Goal: Information Seeking & Learning: Find specific fact

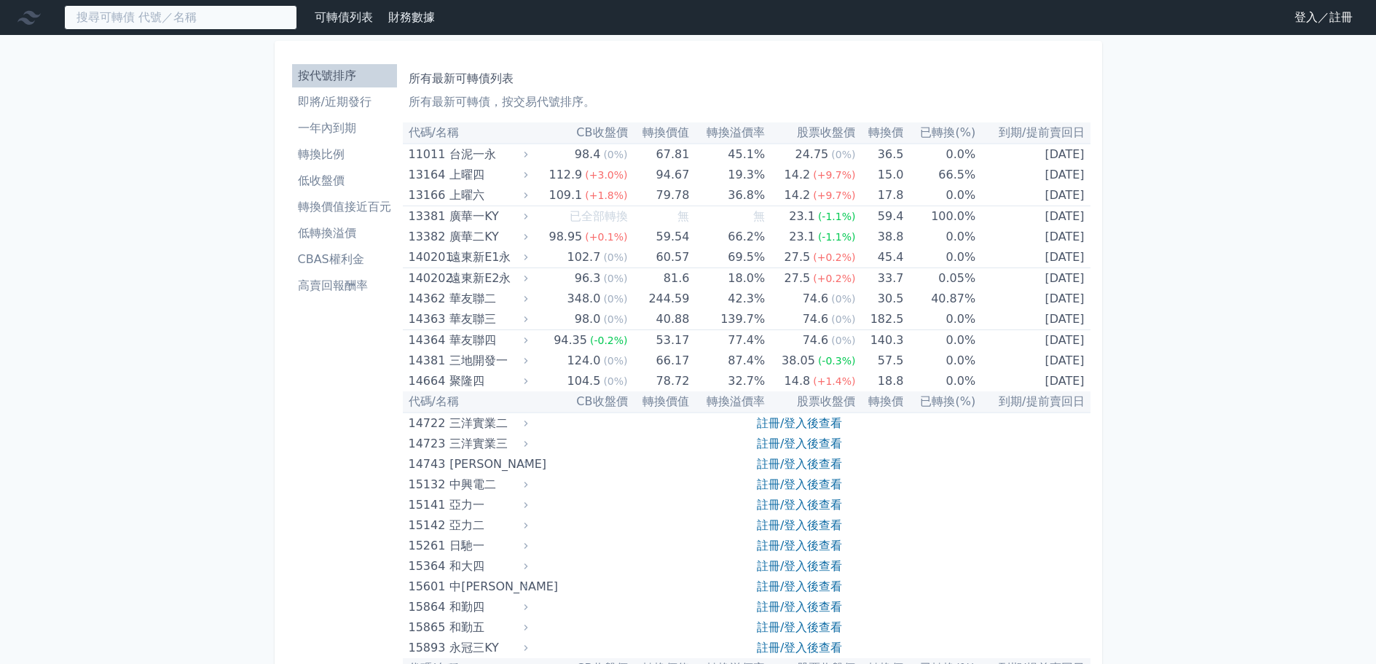
click at [173, 14] on input at bounding box center [180, 17] width 233 height 25
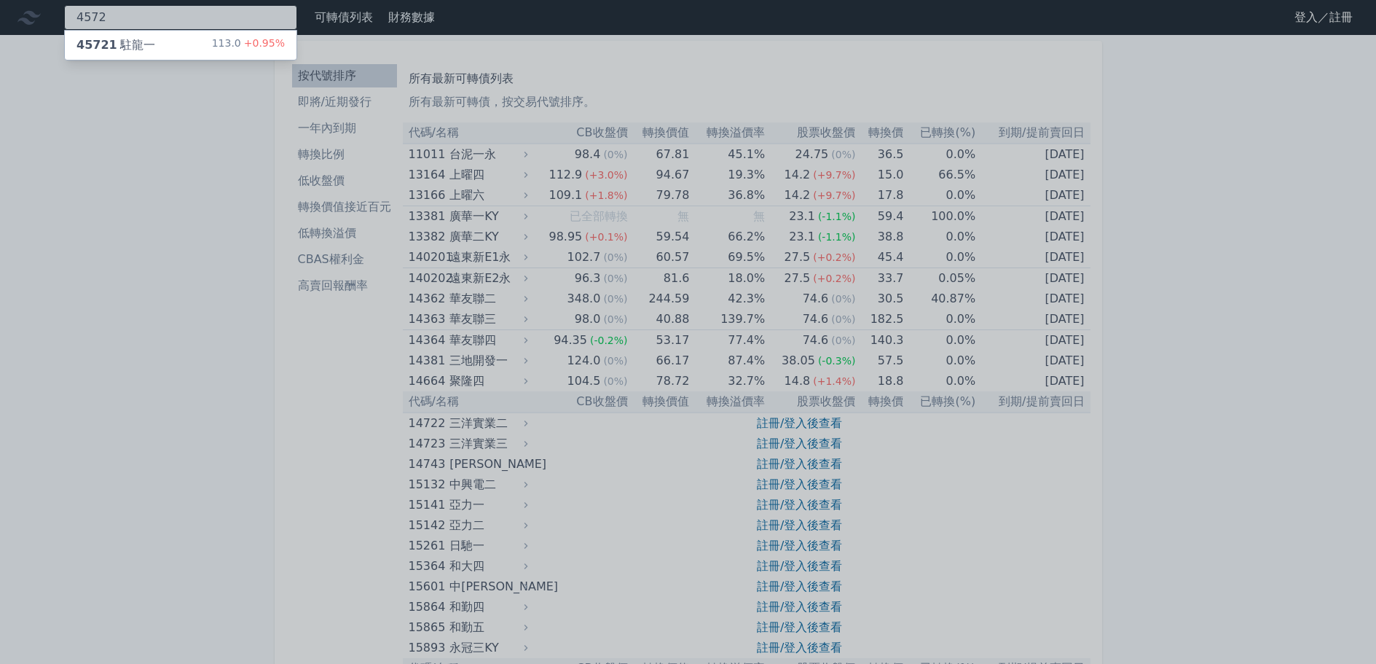
type input "4572"
click at [173, 39] on div "45721 駐龍一 113.0 +0.95%" at bounding box center [181, 45] width 232 height 29
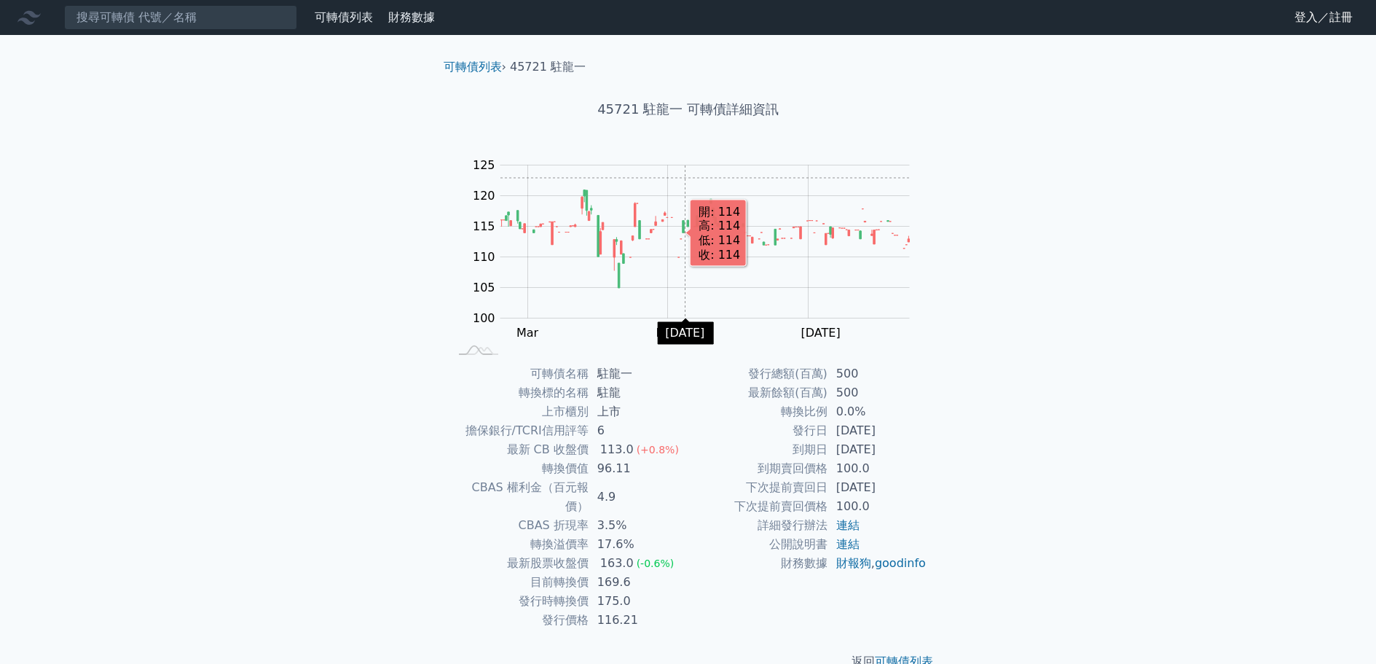
scroll to position [11, 0]
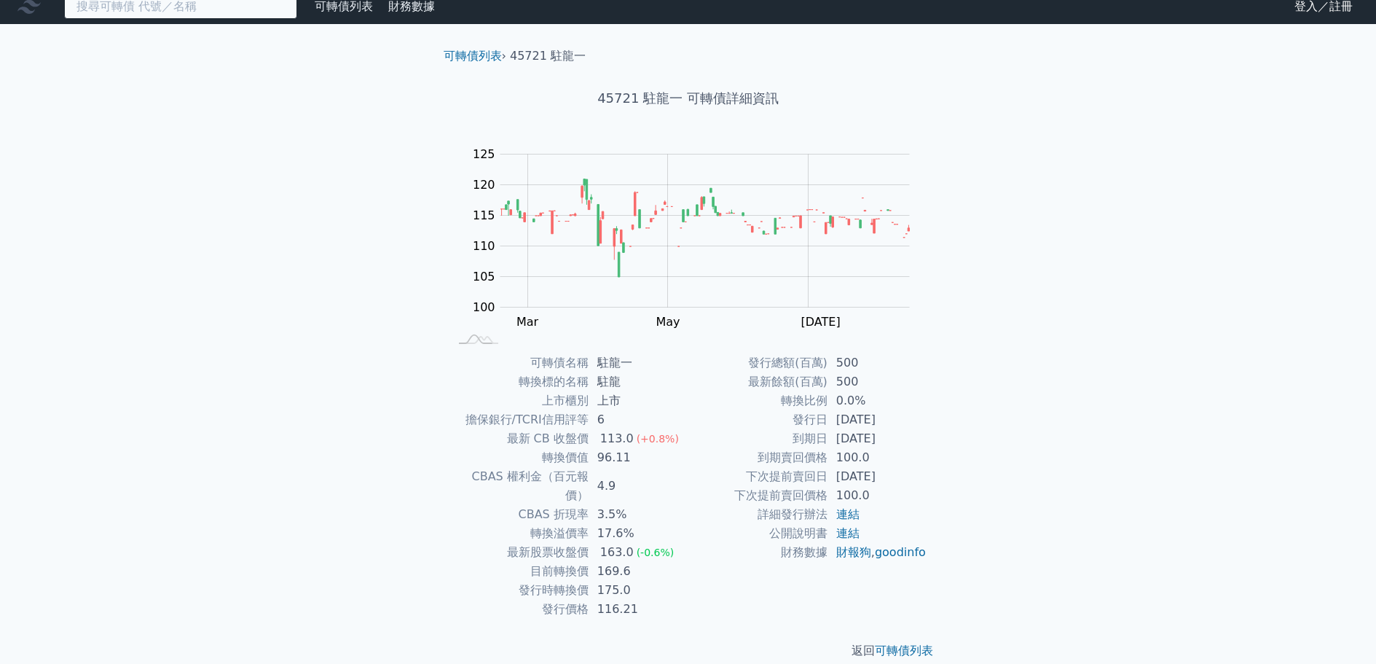
click at [244, 7] on input at bounding box center [180, 6] width 233 height 25
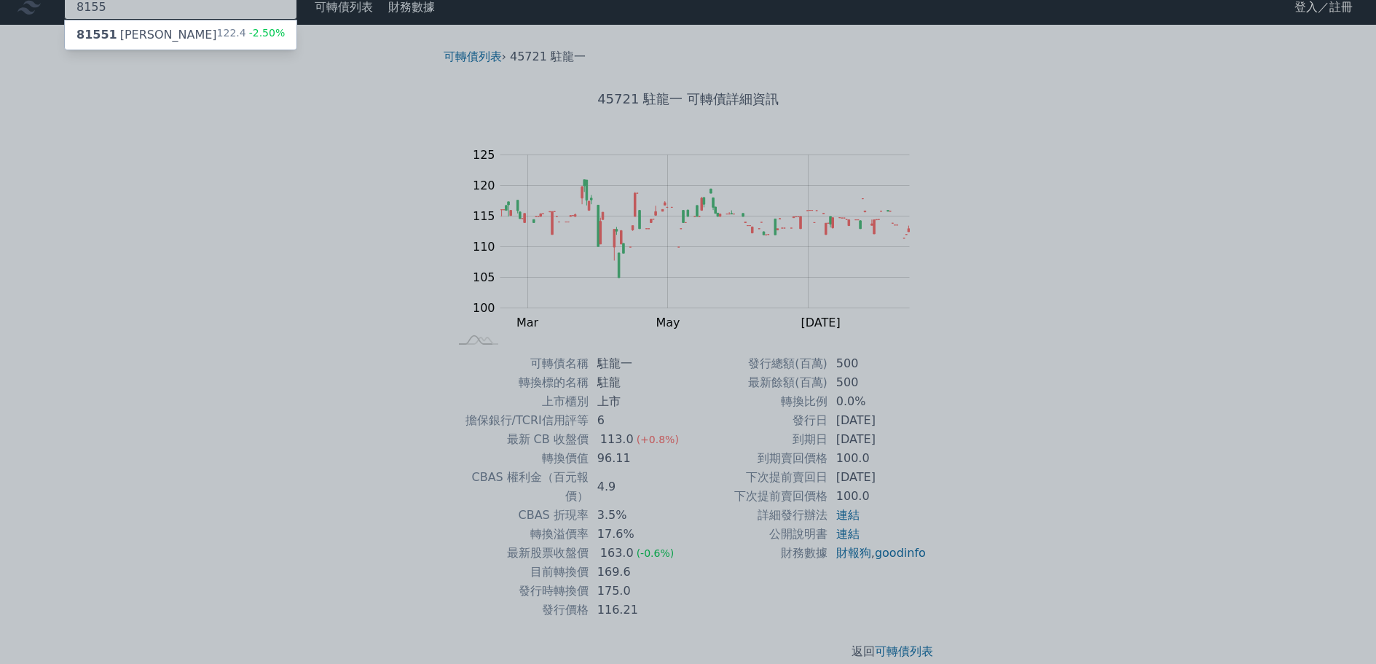
type input "8155"
click at [218, 25] on div "81551 [PERSON_NAME] 122.4 -2.50%" at bounding box center [181, 34] width 232 height 29
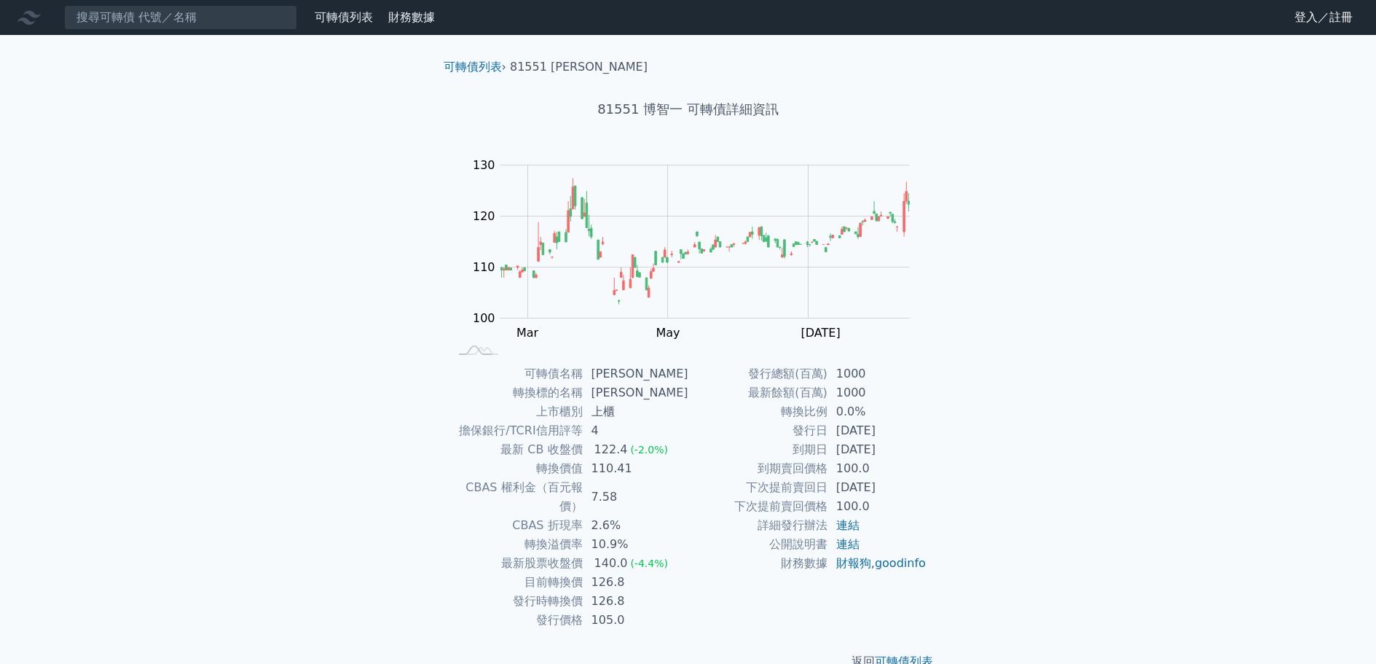
scroll to position [11, 0]
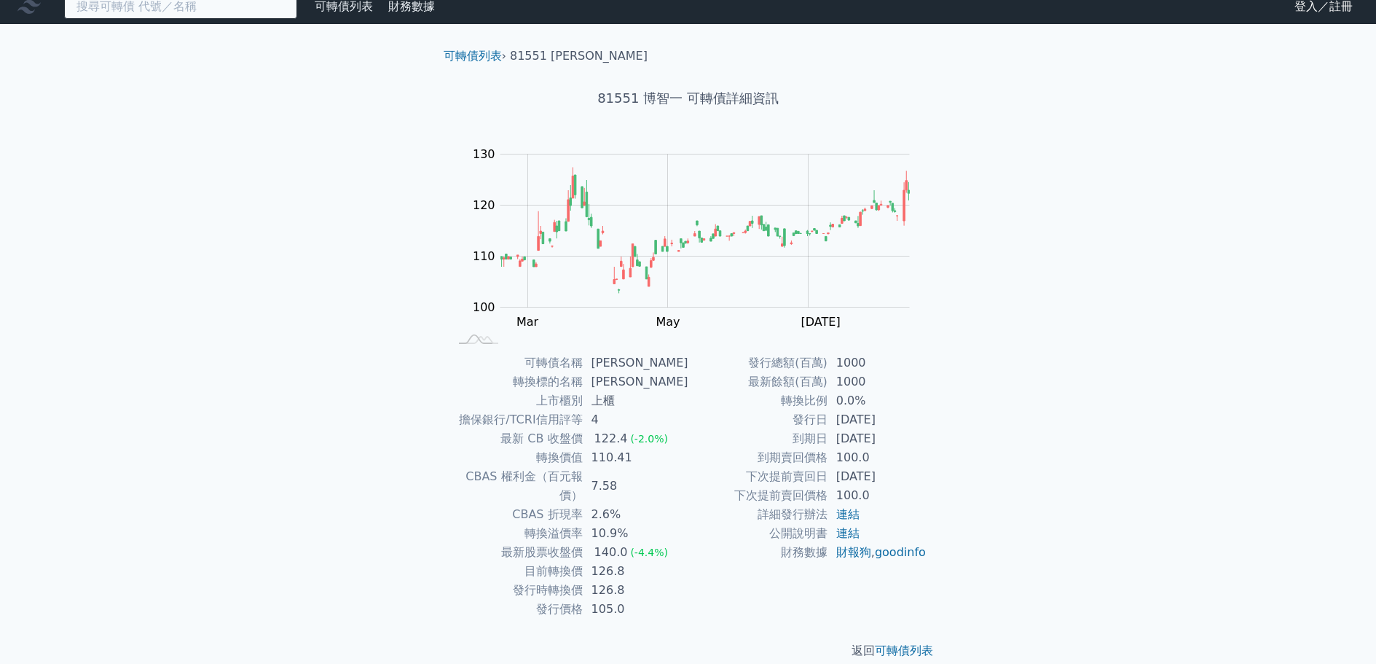
click at [260, 15] on input at bounding box center [180, 6] width 233 height 25
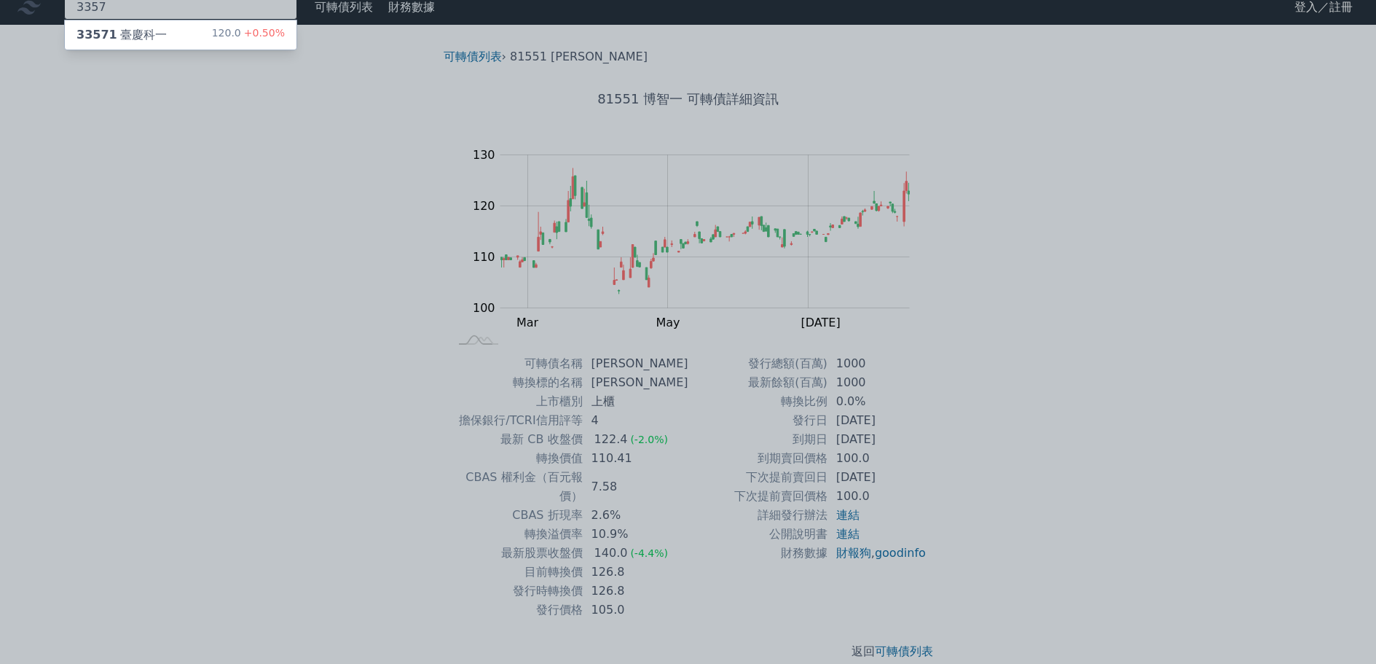
type input "3357"
click at [246, 23] on div "33571 臺慶科一 120.0 +0.50%" at bounding box center [181, 34] width 232 height 29
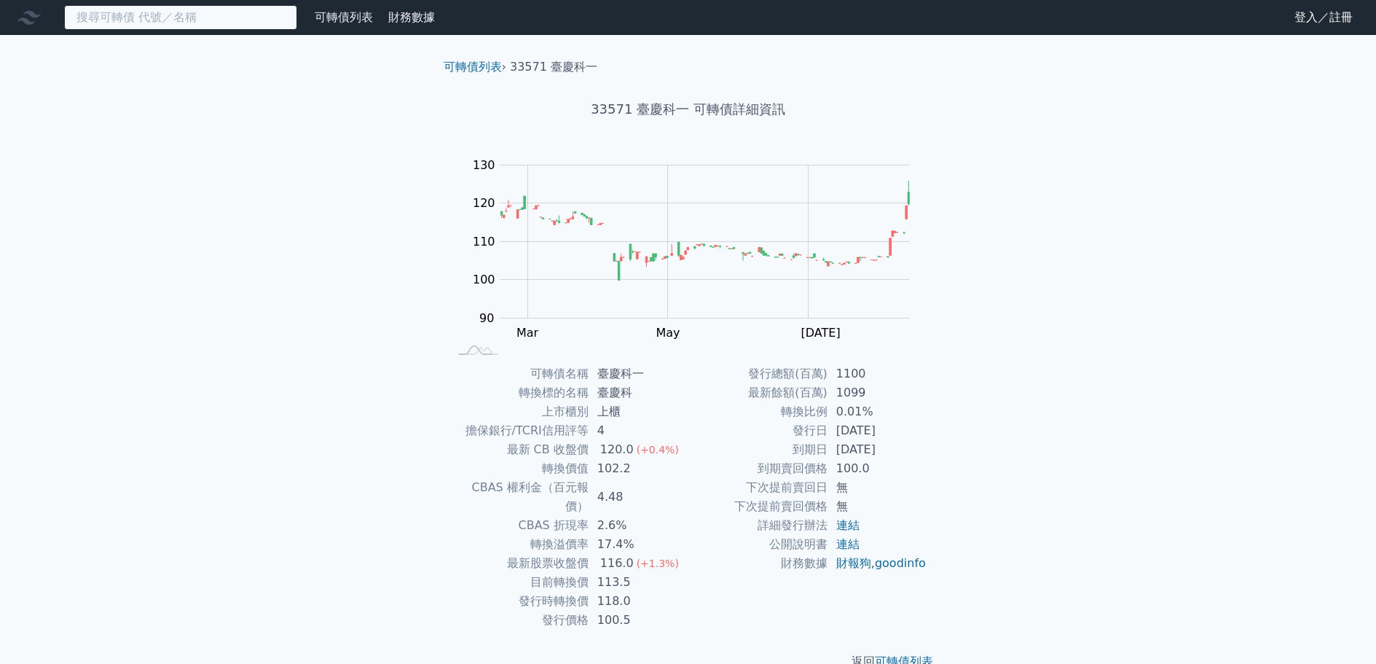
click at [170, 21] on input at bounding box center [180, 17] width 233 height 25
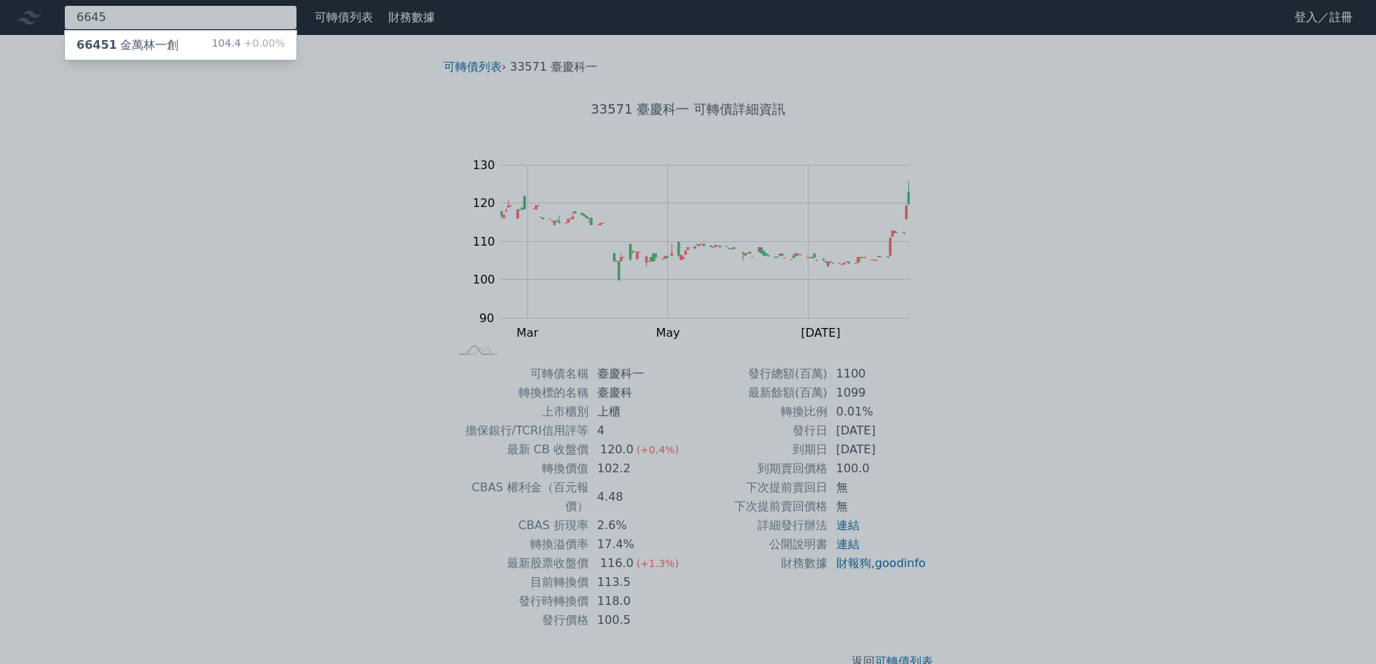
type input "6645"
click at [180, 41] on div "66451 [PERSON_NAME]創 104.4 +0.00%" at bounding box center [181, 45] width 232 height 29
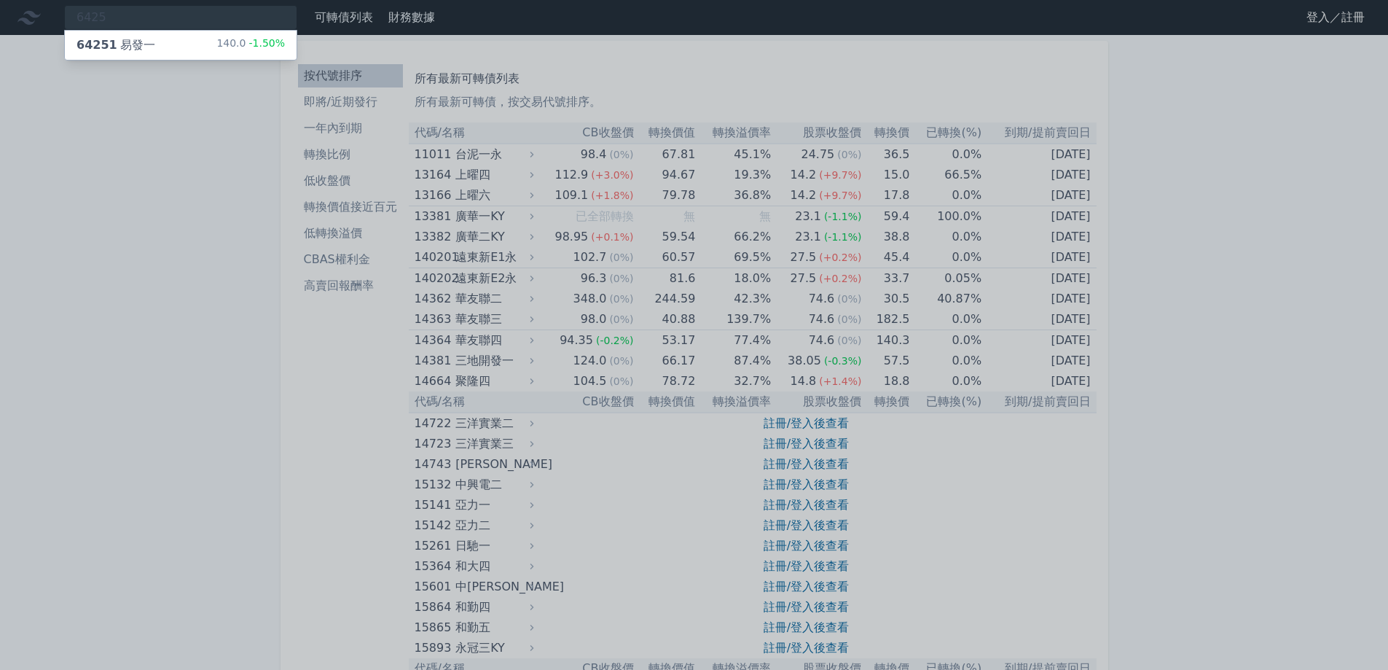
type input "6425"
click at [195, 41] on div "64251 易發一 140.0 -1.50%" at bounding box center [181, 45] width 232 height 29
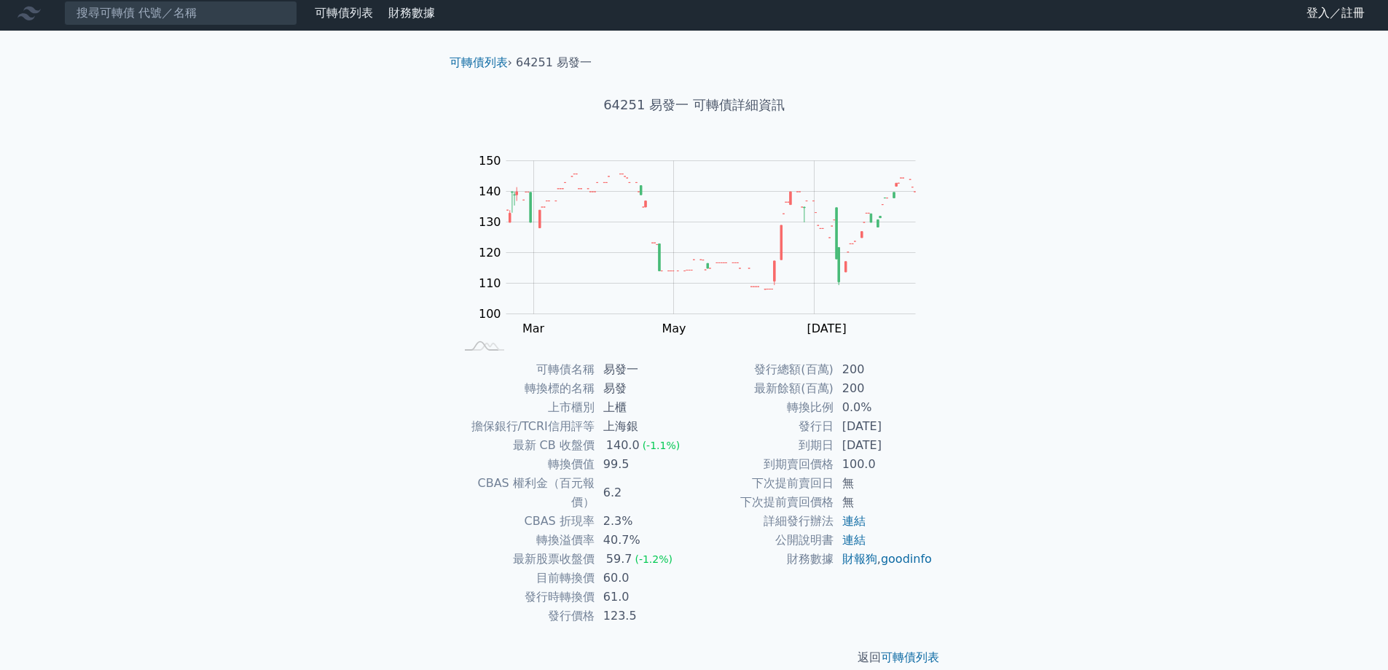
scroll to position [5, 0]
click at [850, 537] on link "連結" at bounding box center [853, 539] width 23 height 14
